Goal: Task Accomplishment & Management: Manage account settings

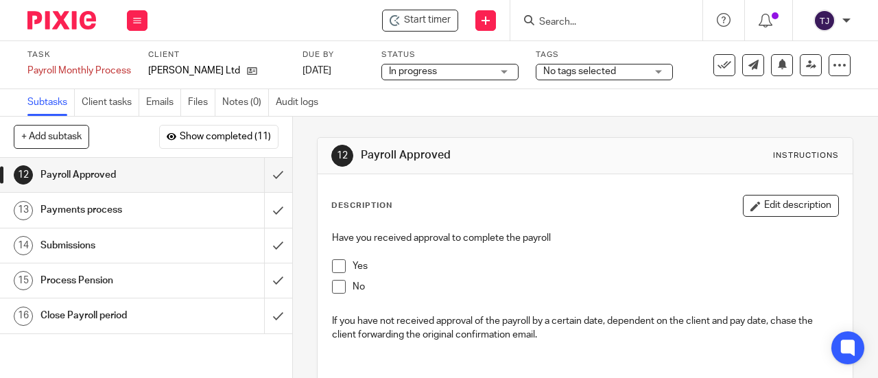
click at [549, 17] on form at bounding box center [611, 20] width 146 height 17
click at [572, 21] on input "Search" at bounding box center [599, 22] width 123 height 12
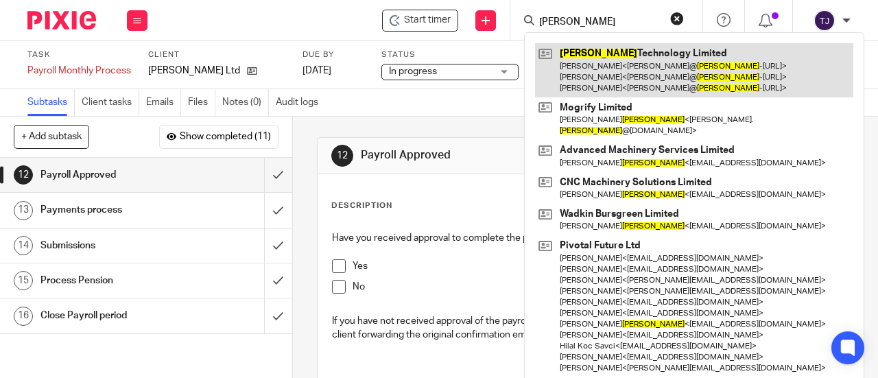
type input "foster"
click at [572, 55] on link at bounding box center [694, 70] width 318 height 54
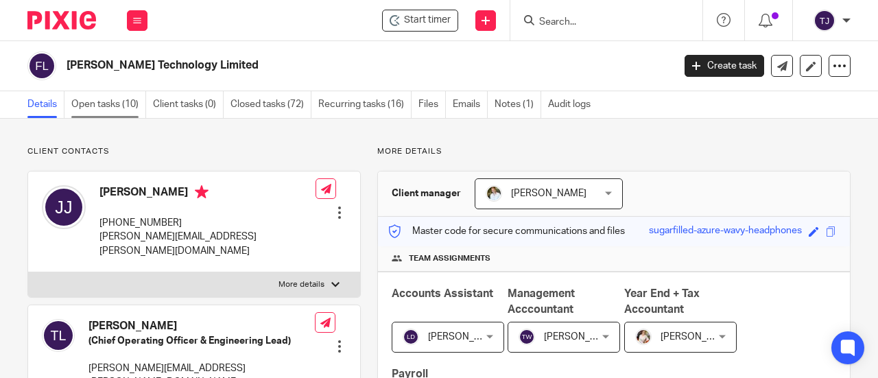
click at [81, 102] on link "Open tasks (10)" at bounding box center [108, 104] width 75 height 27
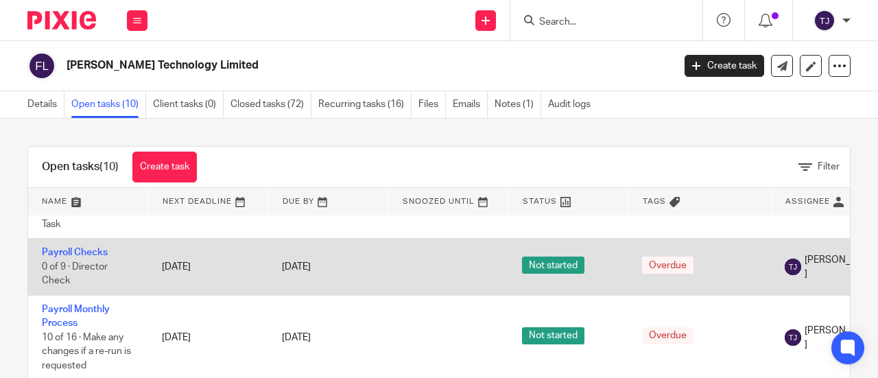
scroll to position [274, 0]
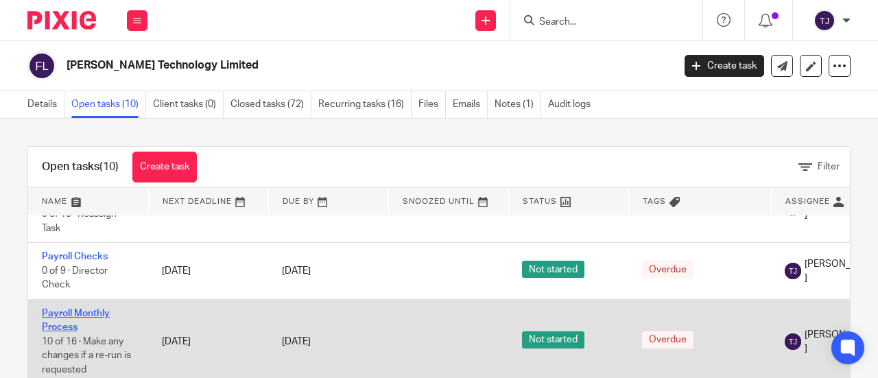
click at [101, 309] on link "Payroll Monthly Process" at bounding box center [76, 320] width 68 height 23
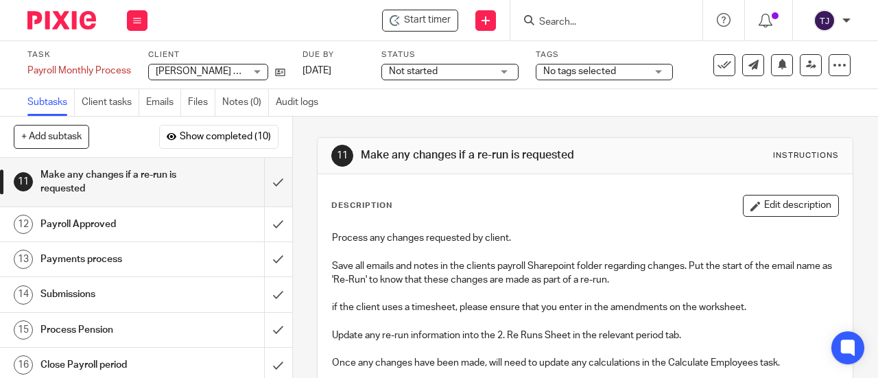
click at [460, 69] on span "Not started" at bounding box center [440, 71] width 103 height 14
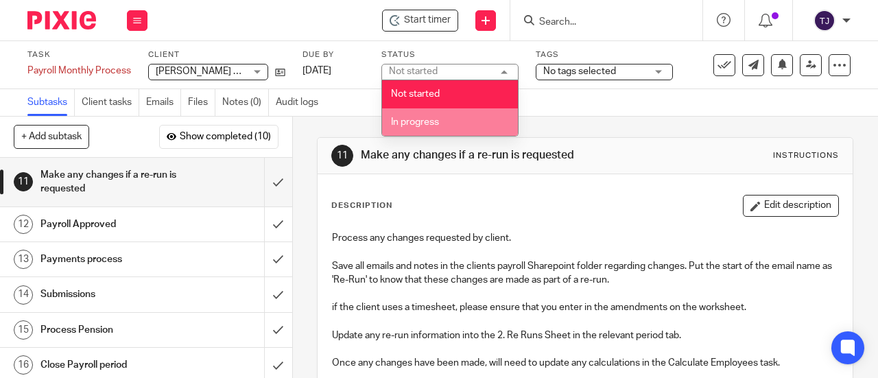
click at [428, 121] on span "In progress" at bounding box center [415, 122] width 48 height 10
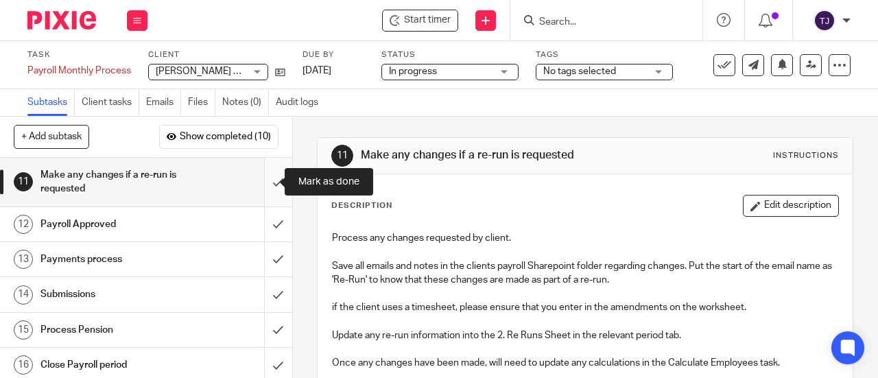
click at [263, 182] on input "submit" at bounding box center [146, 182] width 292 height 49
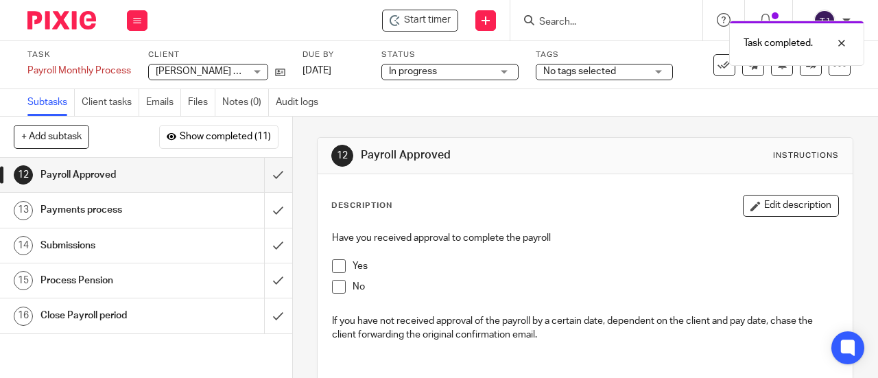
click at [339, 265] on span at bounding box center [339, 266] width 14 height 14
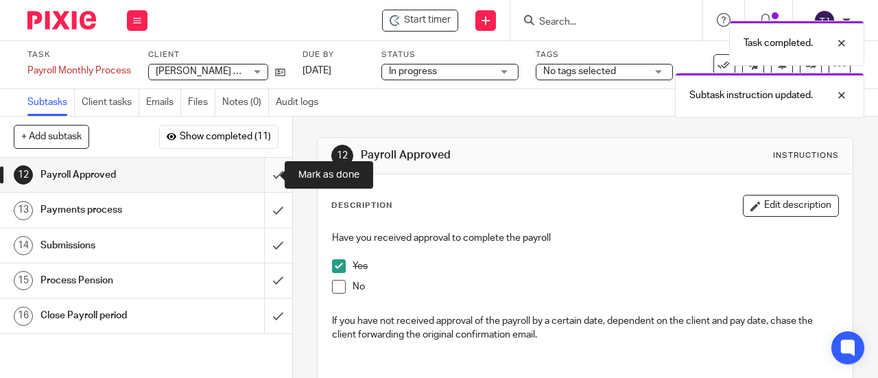
click at [265, 174] on input "submit" at bounding box center [146, 175] width 292 height 34
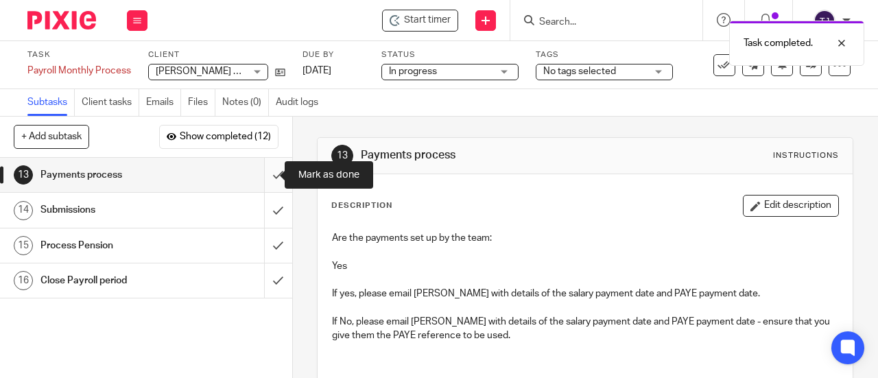
drag, startPoint x: 0, startPoint y: 0, endPoint x: 265, endPoint y: 175, distance: 317.9
click at [265, 175] on input "submit" at bounding box center [146, 175] width 292 height 34
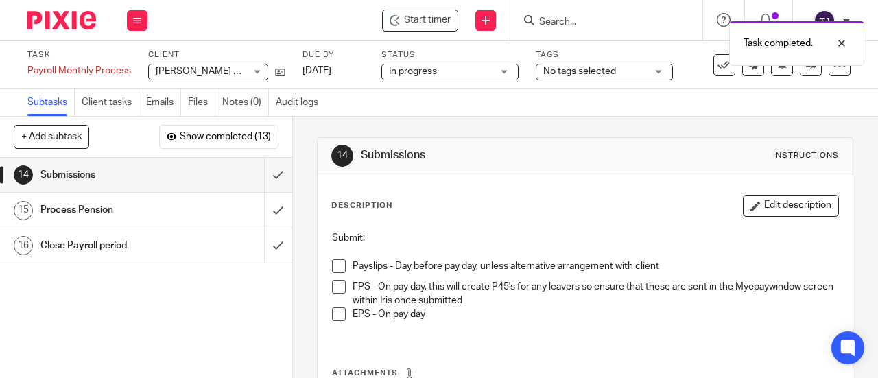
click at [237, 337] on div "1 Timesheet entry used? 2 Check worksheet for any changes or notes 3 Check clie…" at bounding box center [146, 268] width 292 height 220
click at [562, 18] on input "Search" at bounding box center [599, 22] width 123 height 12
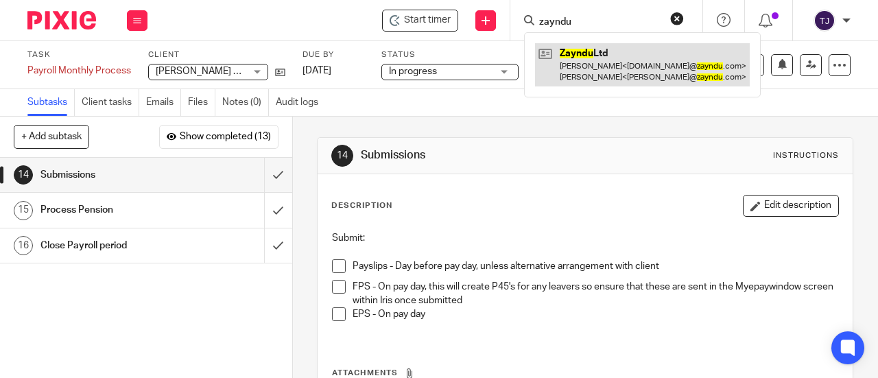
type input "zayndu"
click at [569, 54] on link at bounding box center [642, 64] width 215 height 43
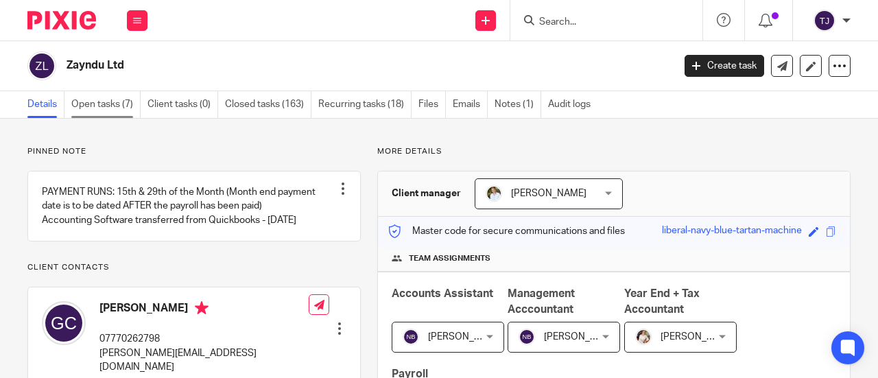
click at [121, 105] on link "Open tasks (7)" at bounding box center [105, 104] width 69 height 27
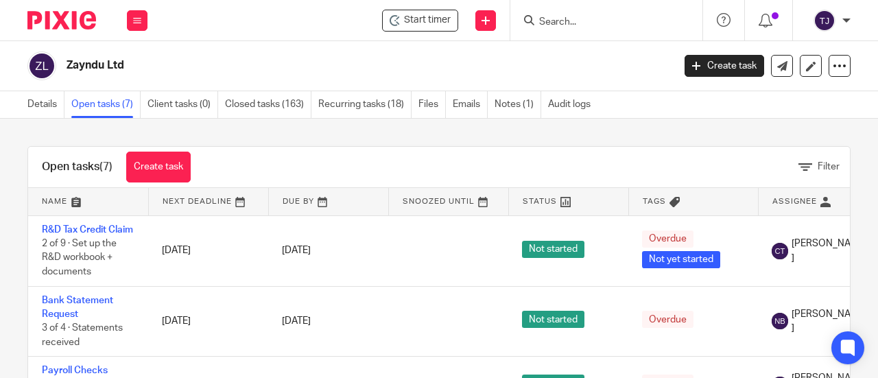
click at [256, 59] on h2 "Zayndu Ltd" at bounding box center [306, 65] width 478 height 14
click at [239, 161] on div "Filter" at bounding box center [526, 167] width 645 height 14
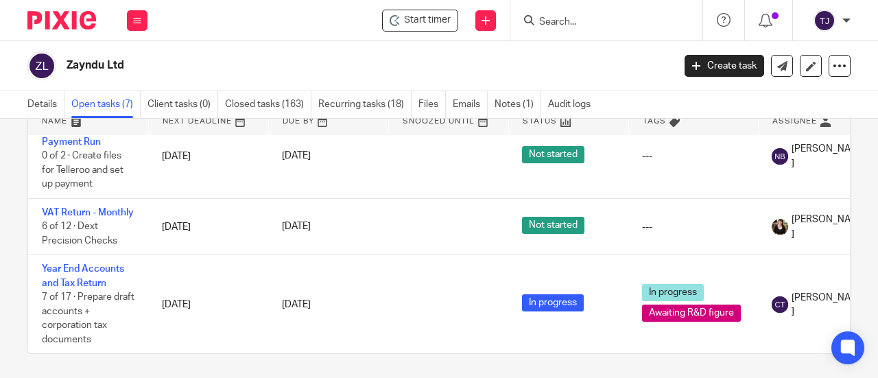
scroll to position [83, 0]
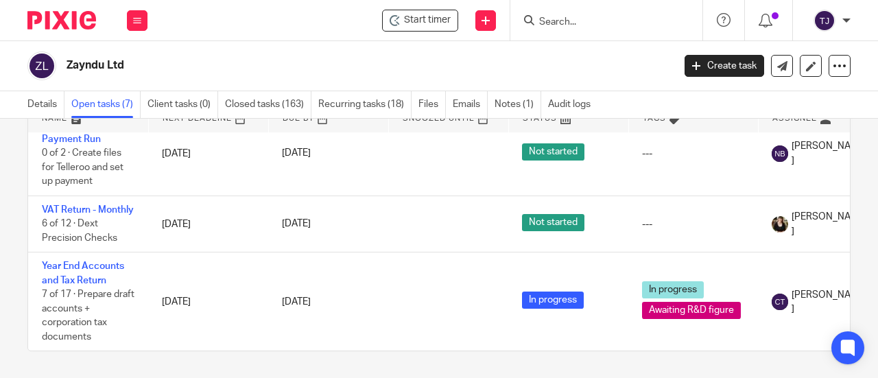
click at [270, 41] on div "Zayndu Ltd Create task Update from Companies House Export data Merge Archive cl…" at bounding box center [439, 66] width 878 height 50
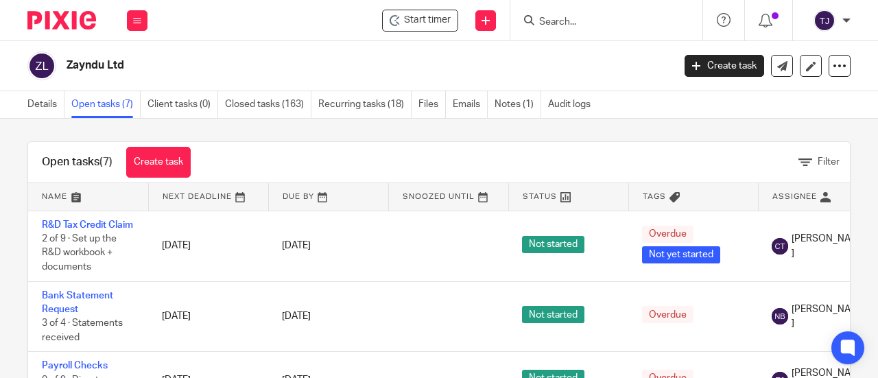
scroll to position [0, 0]
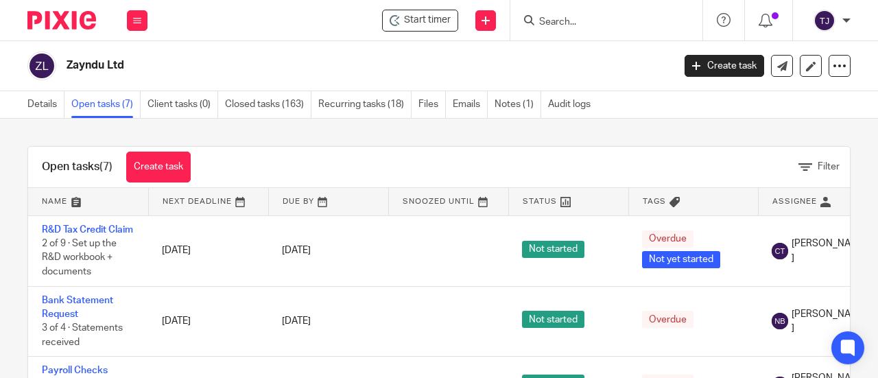
click at [313, 160] on div "Filter" at bounding box center [526, 167] width 645 height 14
click at [265, 65] on h2 "Zayndu Ltd" at bounding box center [306, 65] width 478 height 14
click at [569, 29] on div at bounding box center [606, 20] width 192 height 40
click at [565, 21] on input "Search" at bounding box center [599, 22] width 123 height 12
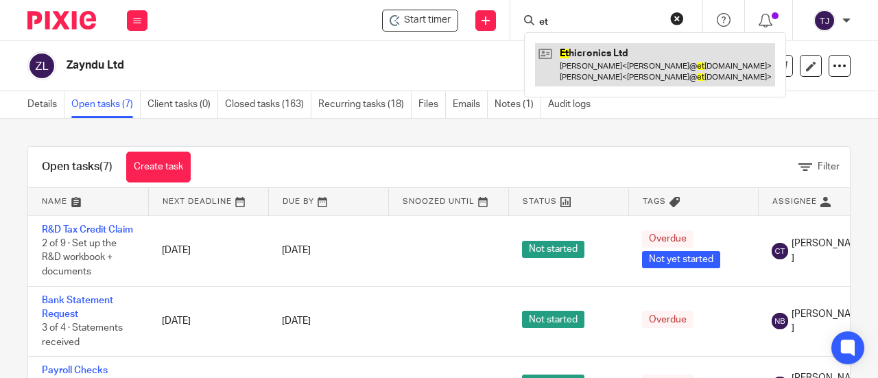
type input "et"
click at [571, 51] on link at bounding box center [655, 64] width 240 height 43
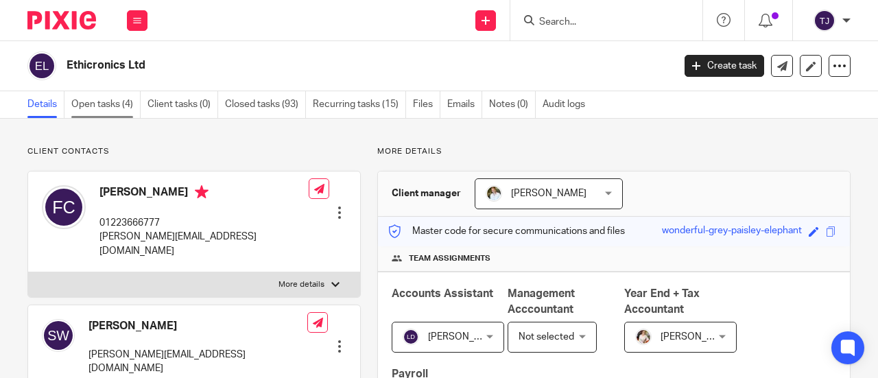
click at [115, 104] on link "Open tasks (4)" at bounding box center [105, 104] width 69 height 27
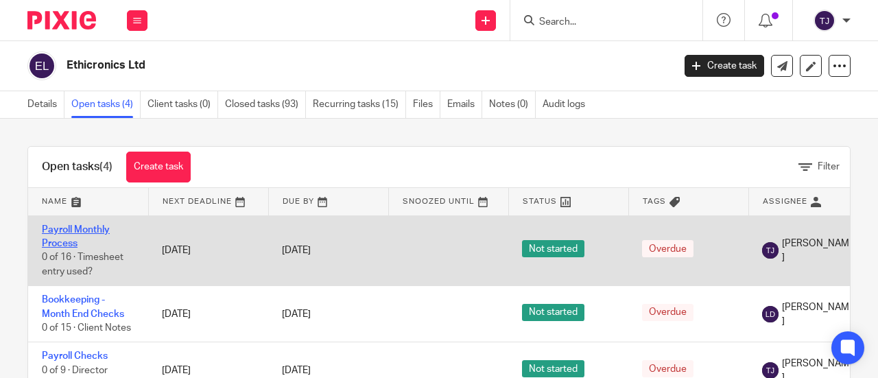
click at [102, 228] on link "Payroll Monthly Process" at bounding box center [76, 236] width 68 height 23
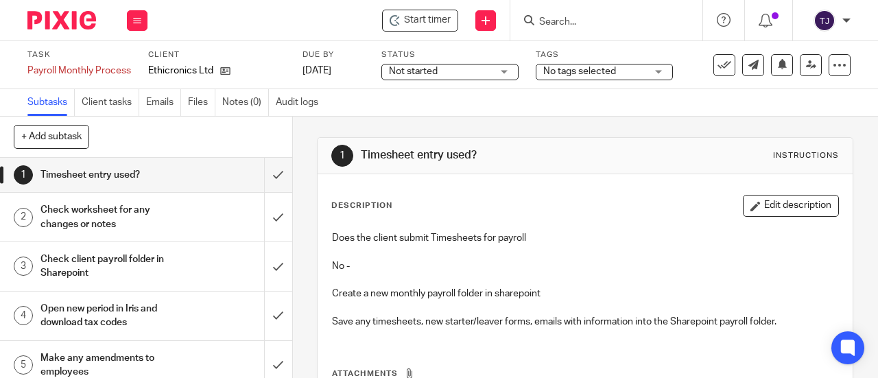
click at [447, 21] on span "Start timer" at bounding box center [427, 20] width 47 height 14
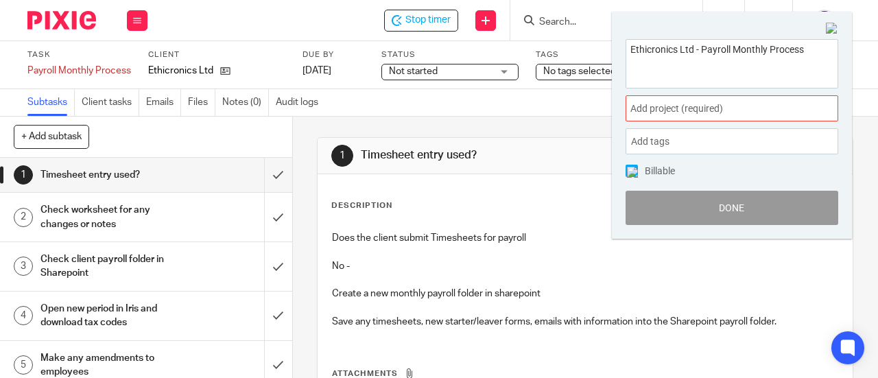
click at [654, 106] on span "Add project (required) :" at bounding box center [716, 109] width 173 height 14
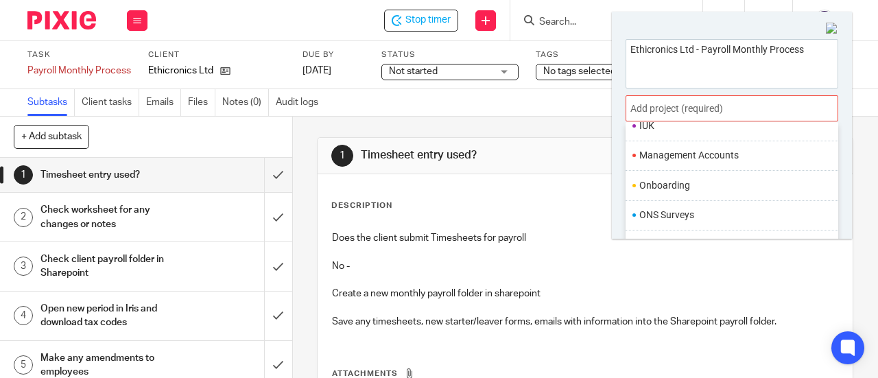
scroll to position [503, 0]
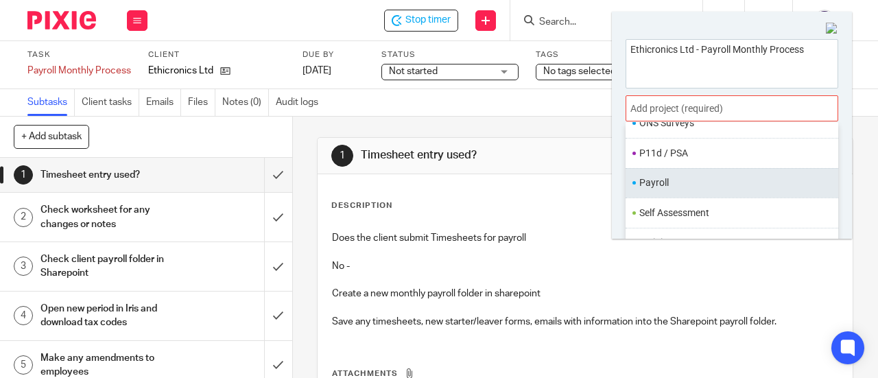
click at [669, 176] on li "Payroll" at bounding box center [728, 183] width 179 height 14
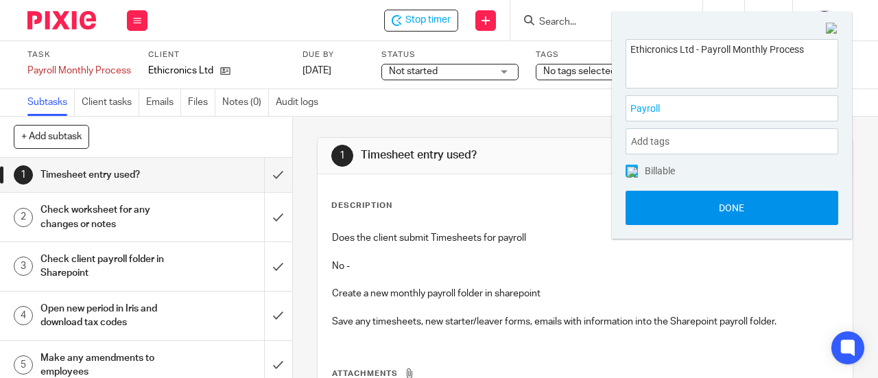
click at [680, 209] on button "Done" at bounding box center [732, 208] width 213 height 34
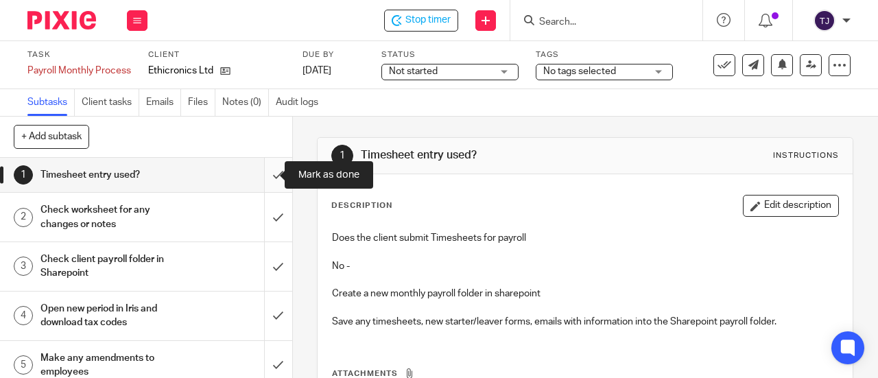
click at [270, 174] on input "submit" at bounding box center [146, 175] width 292 height 34
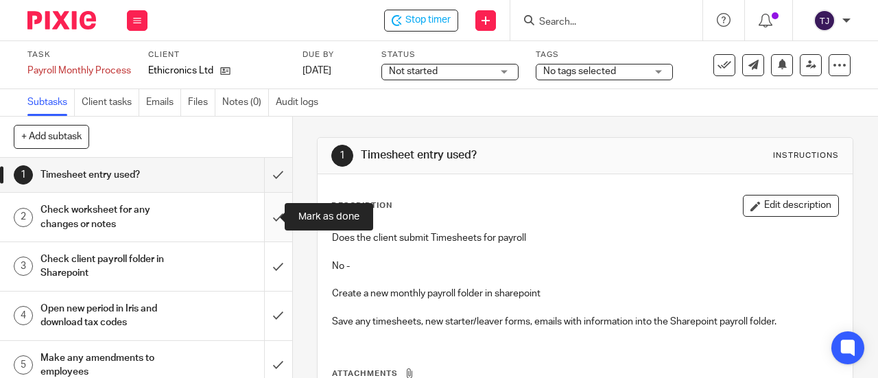
click at [264, 220] on input "submit" at bounding box center [146, 217] width 292 height 49
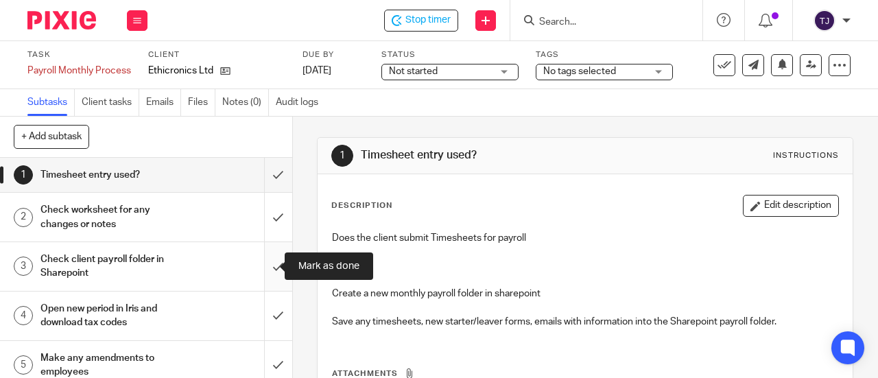
drag, startPoint x: 270, startPoint y: 264, endPoint x: 270, endPoint y: 272, distance: 8.2
click at [270, 265] on input "submit" at bounding box center [146, 266] width 292 height 49
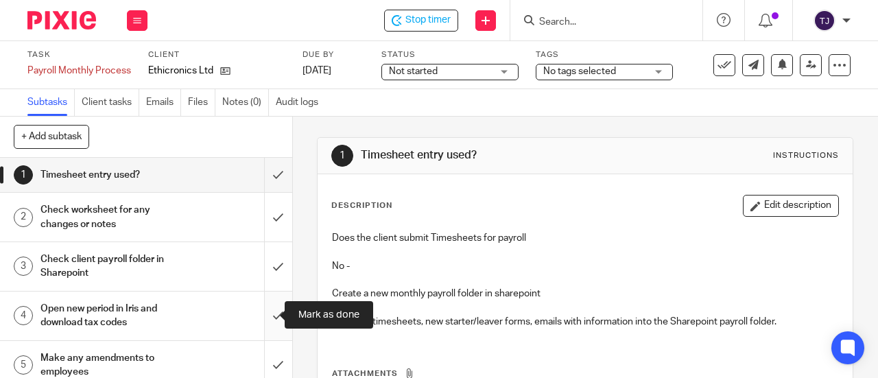
click at [263, 313] on input "submit" at bounding box center [146, 315] width 292 height 49
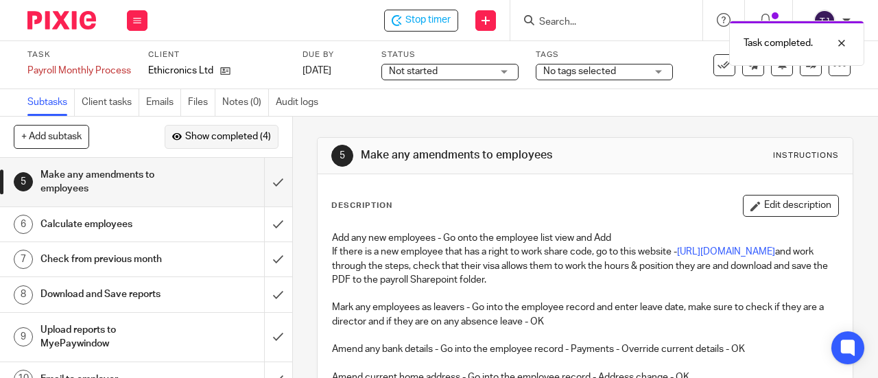
click at [224, 136] on span "Show completed (4)" at bounding box center [228, 137] width 86 height 11
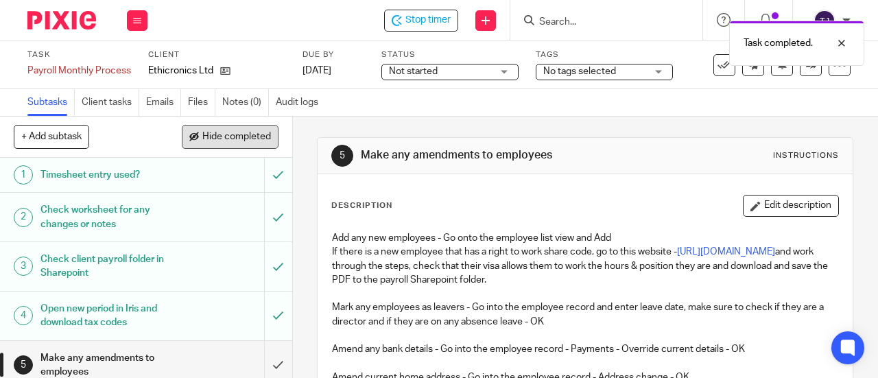
click at [239, 141] on span "Hide completed" at bounding box center [236, 137] width 69 height 11
